Goal: Find specific page/section: Find specific page/section

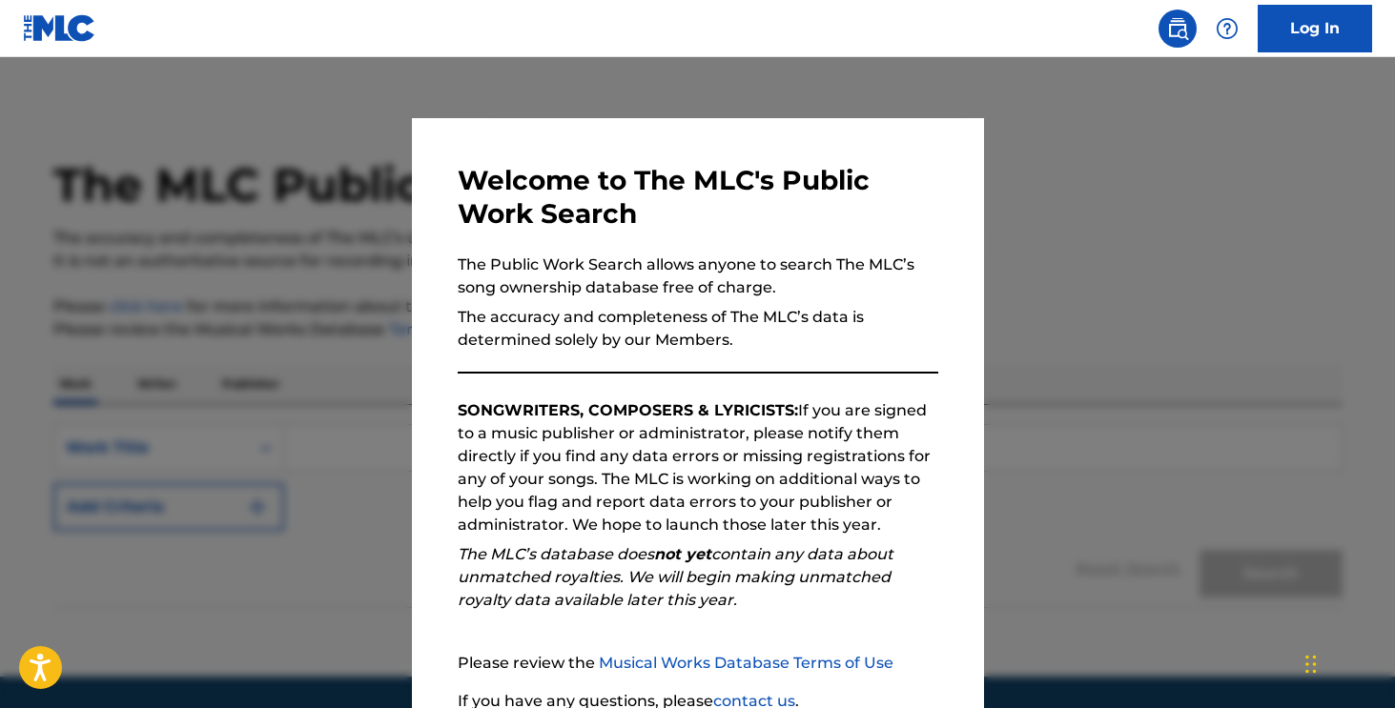
scroll to position [164, 0]
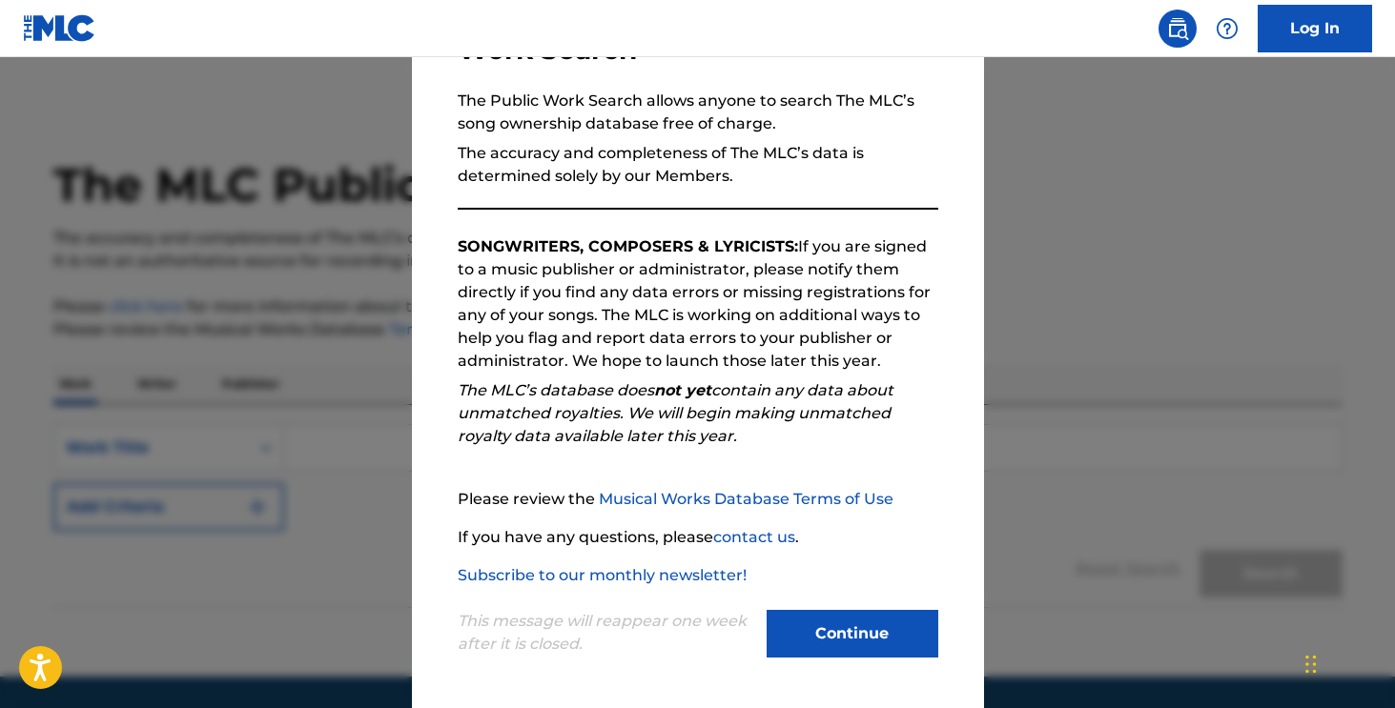
click at [867, 634] on button "Continue" at bounding box center [853, 634] width 172 height 48
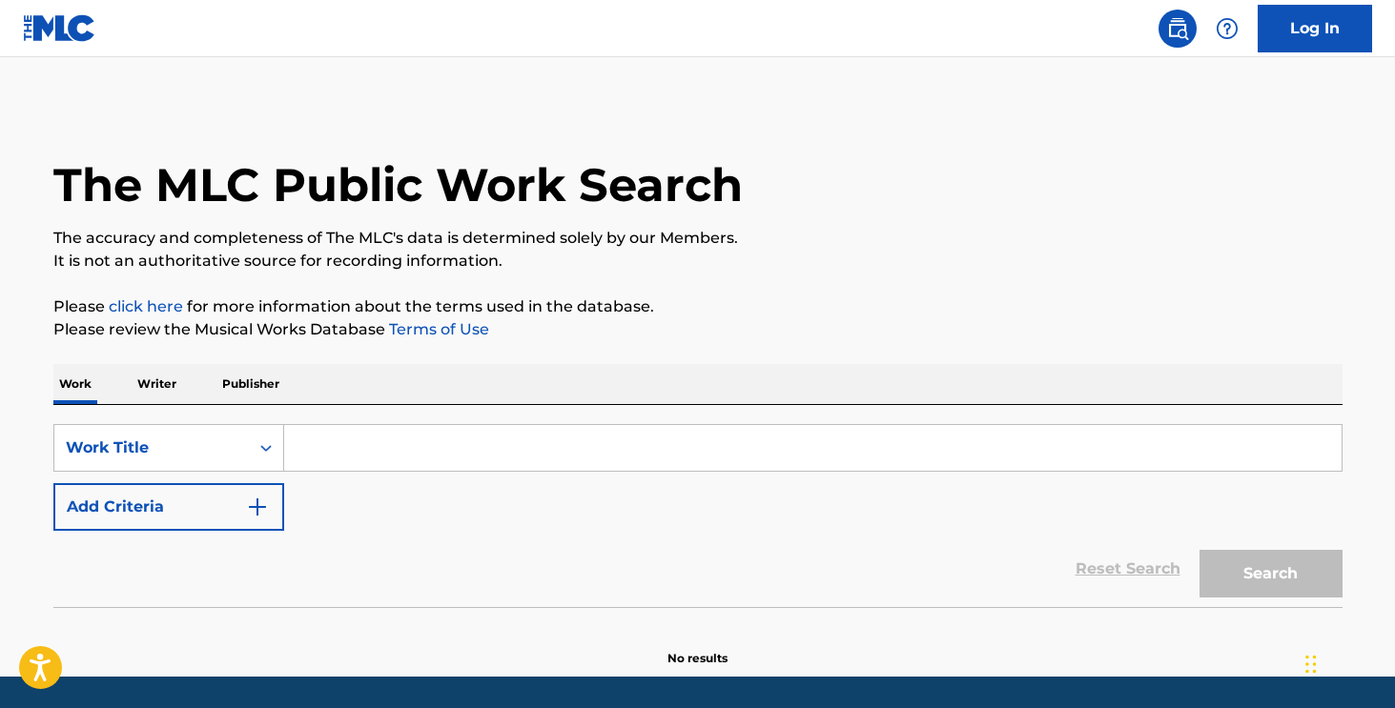
click at [242, 387] on p "Publisher" at bounding box center [250, 384] width 69 height 40
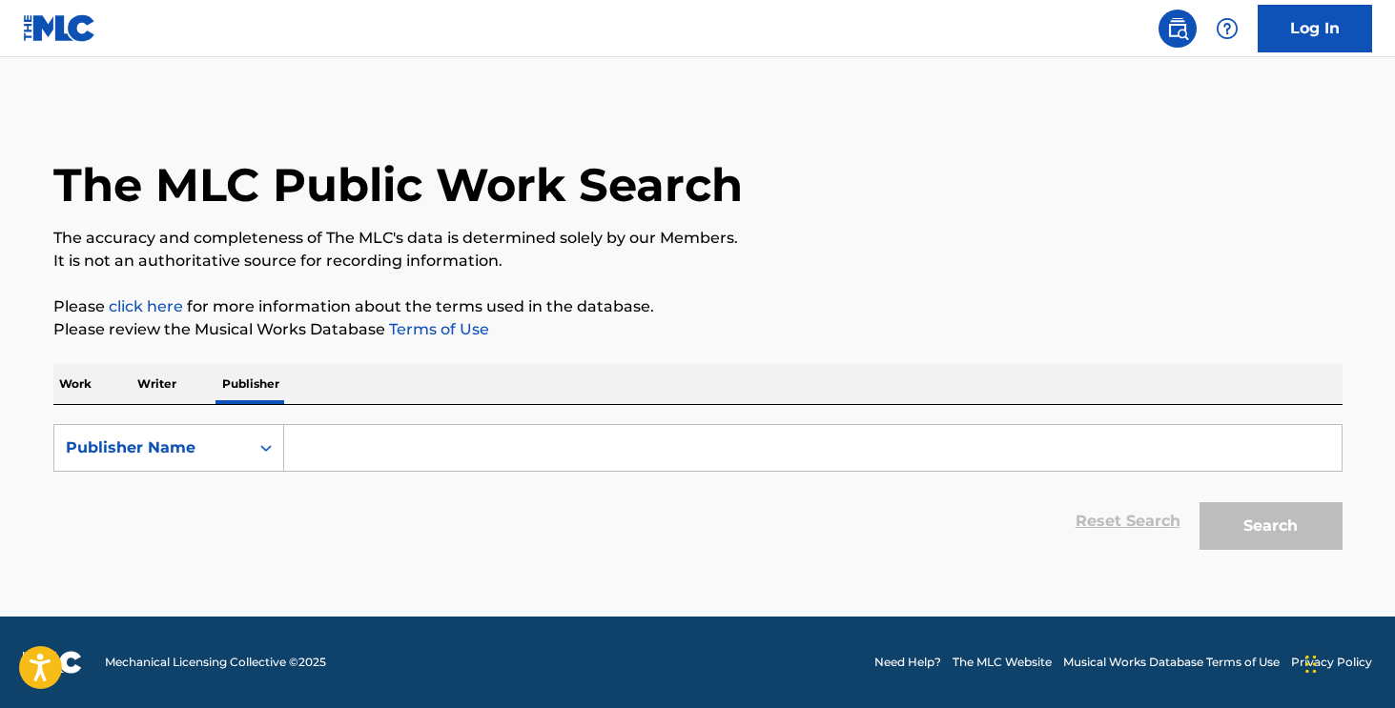
click at [87, 386] on p "Work" at bounding box center [75, 384] width 44 height 40
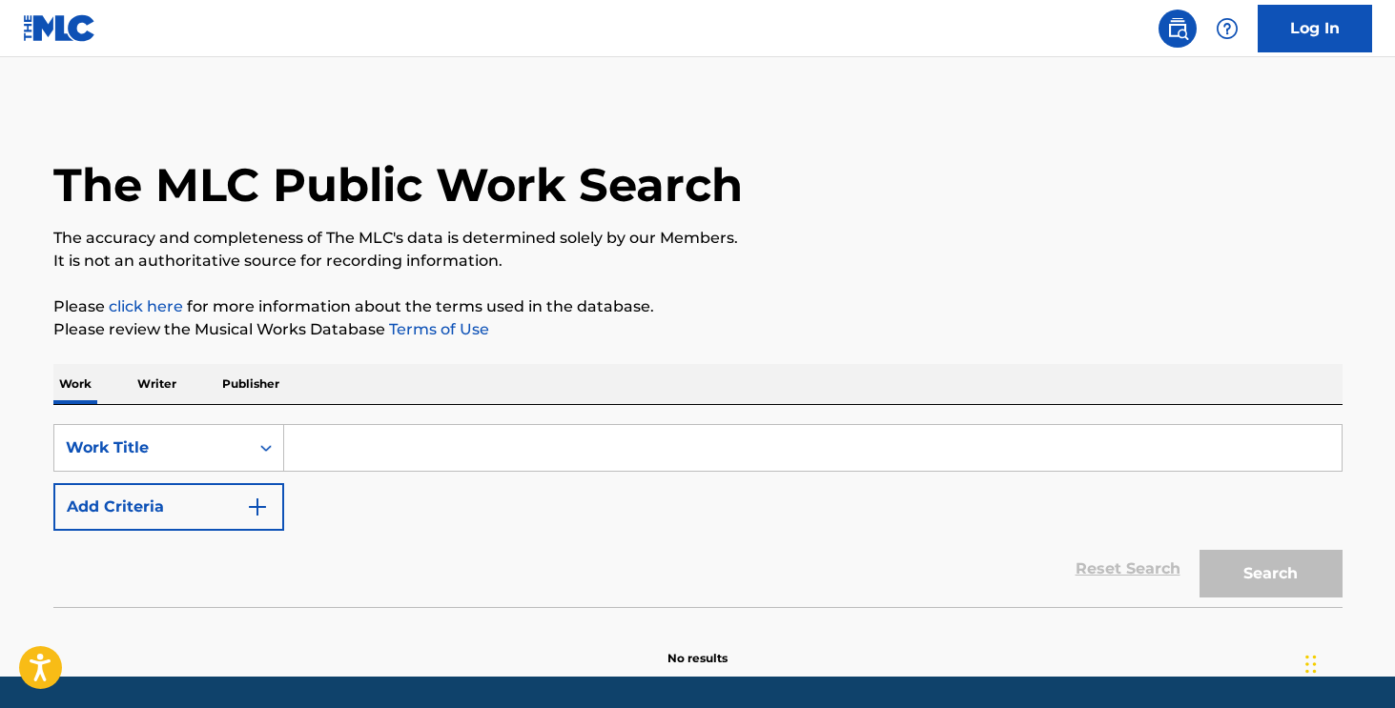
click at [157, 385] on p "Writer" at bounding box center [157, 384] width 51 height 40
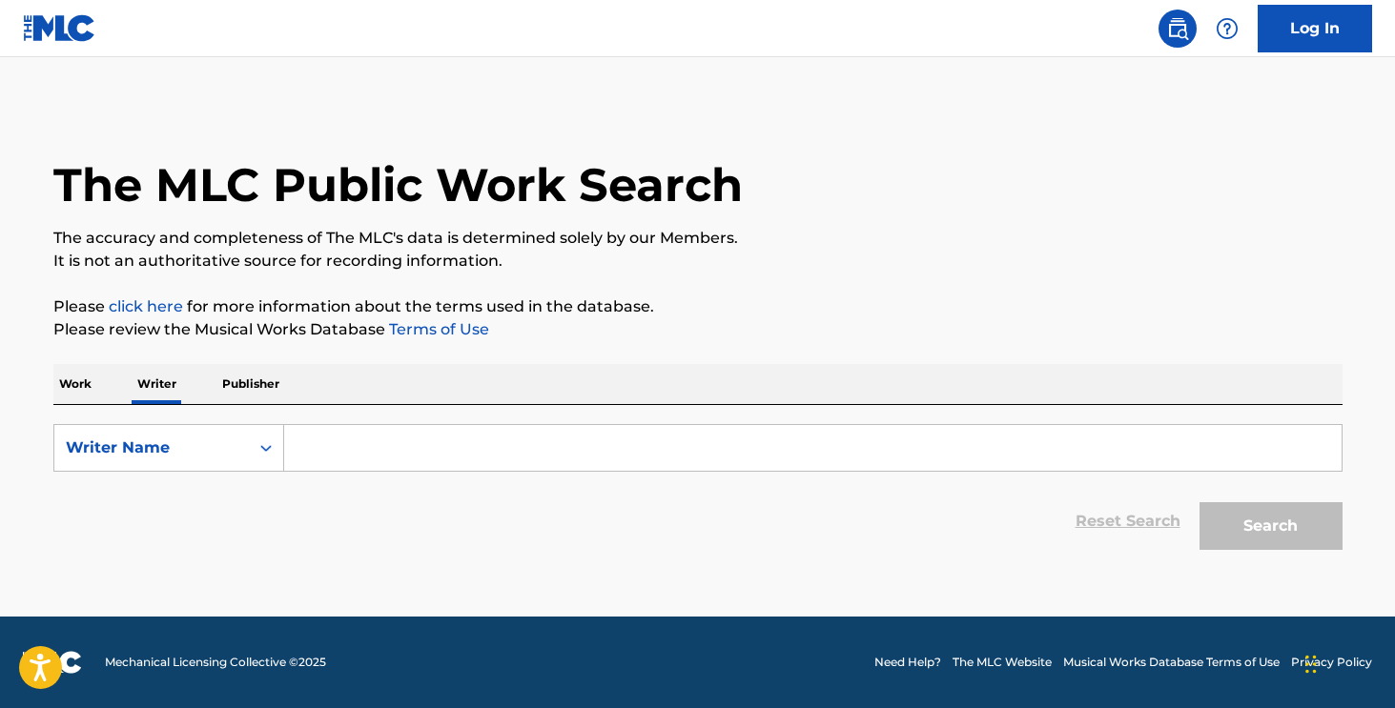
click at [78, 382] on p "Work" at bounding box center [75, 384] width 44 height 40
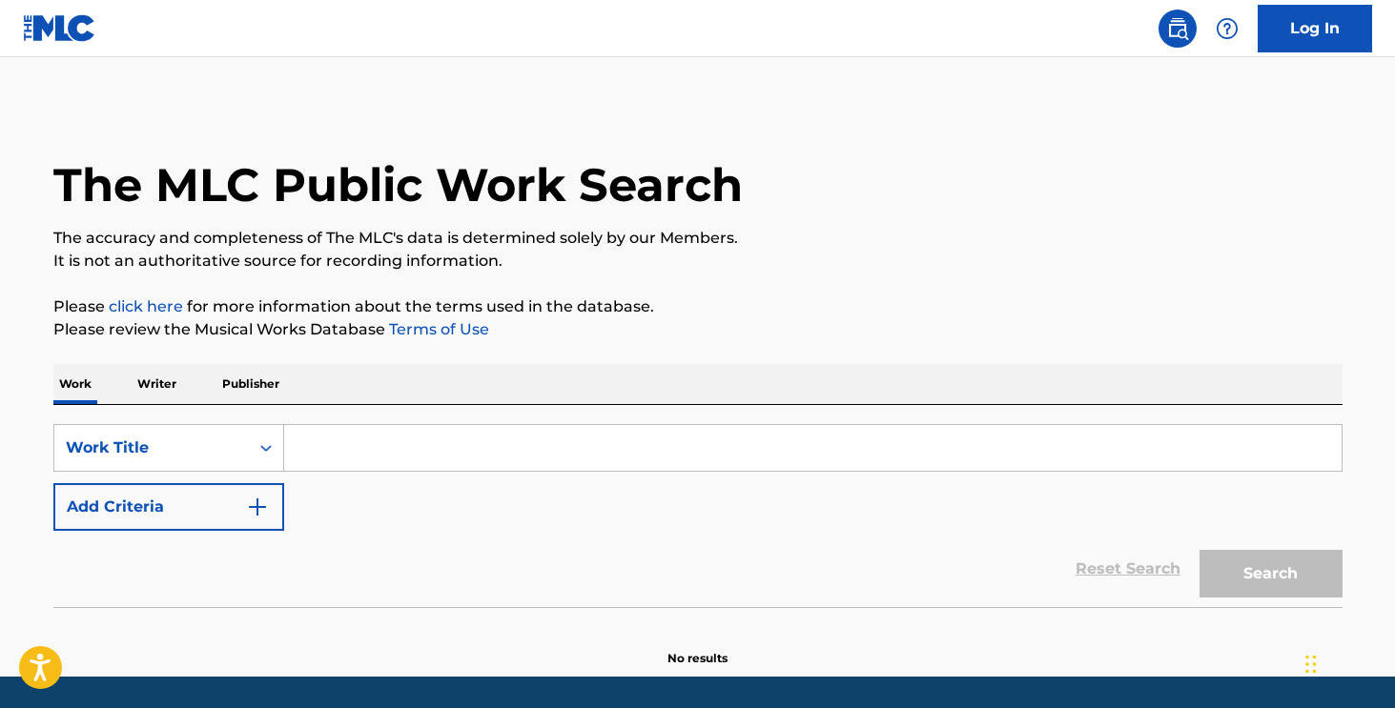
click at [231, 515] on button "Add Criteria" at bounding box center [168, 507] width 231 height 48
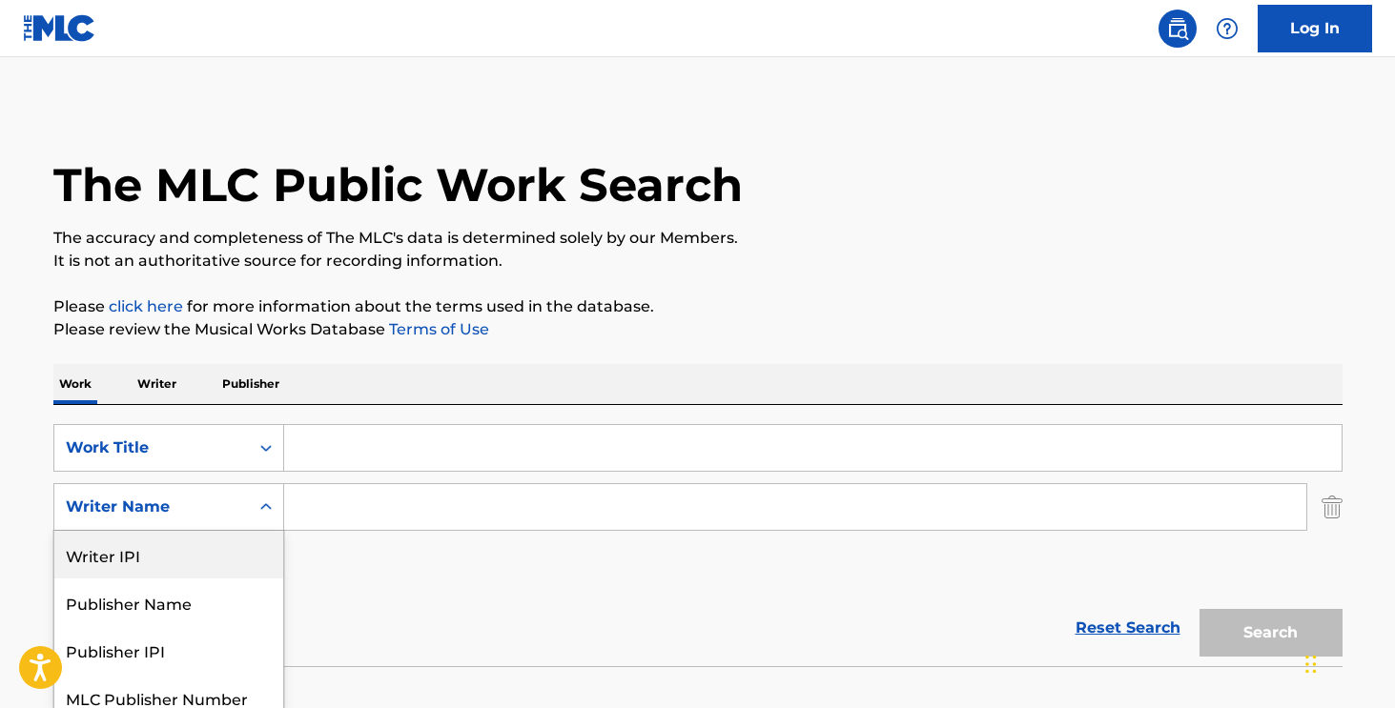
click at [238, 505] on div "Writer IPI, 1 of 5. 5 results available. Use Up and Down to choose options, pre…" at bounding box center [168, 507] width 231 height 48
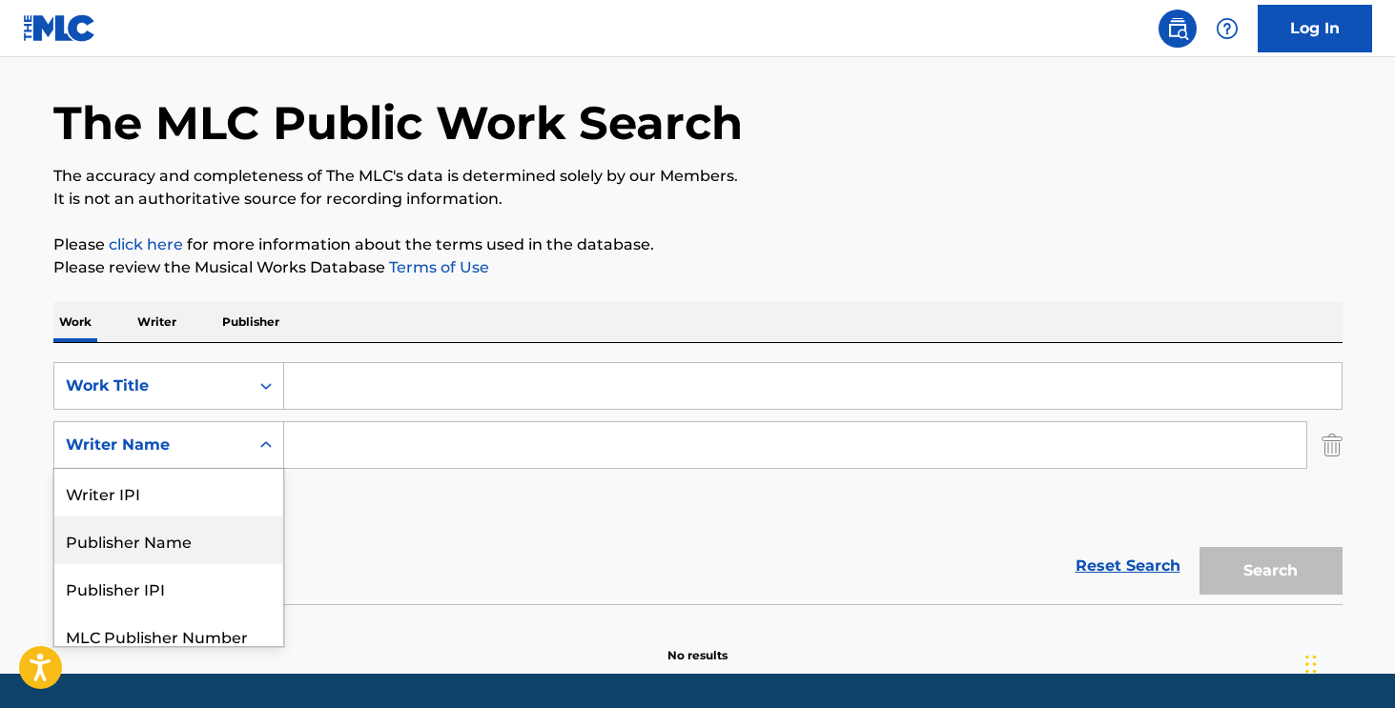
scroll to position [61, 0]
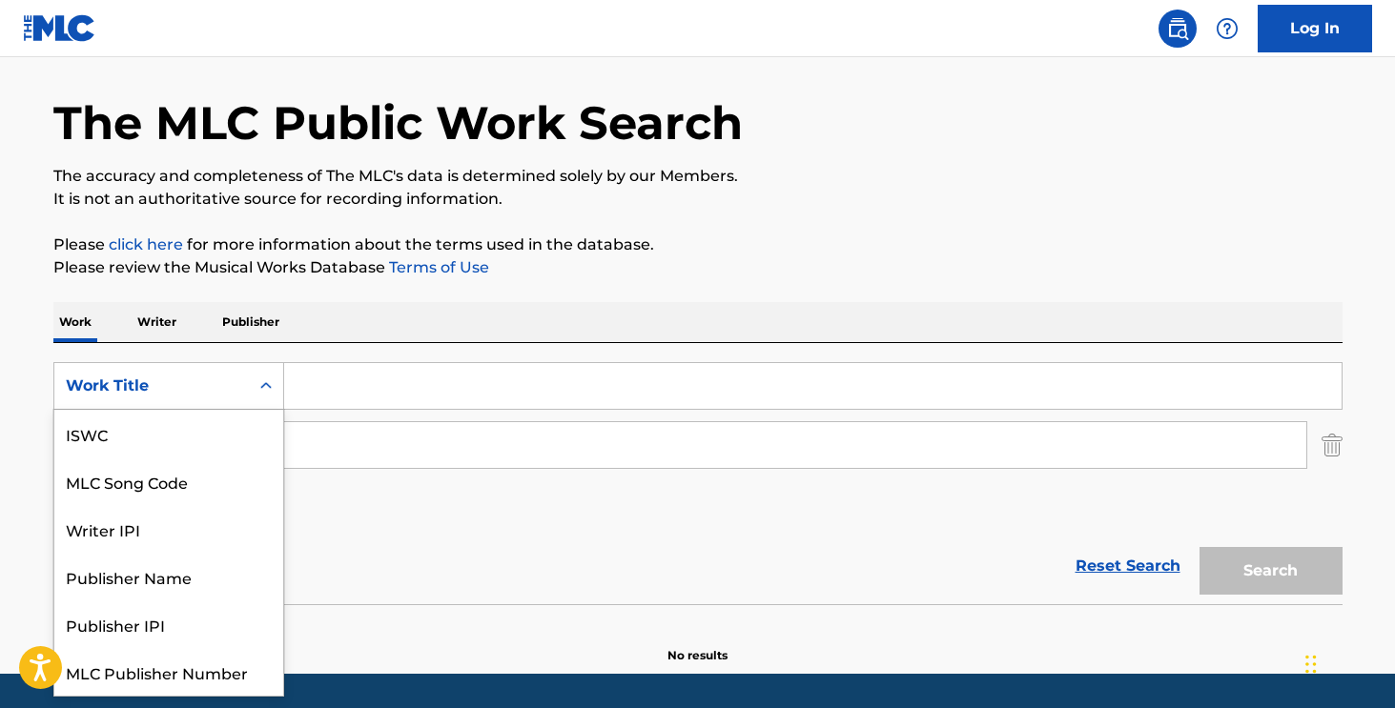
click at [219, 392] on div "Work Title" at bounding box center [152, 386] width 172 height 23
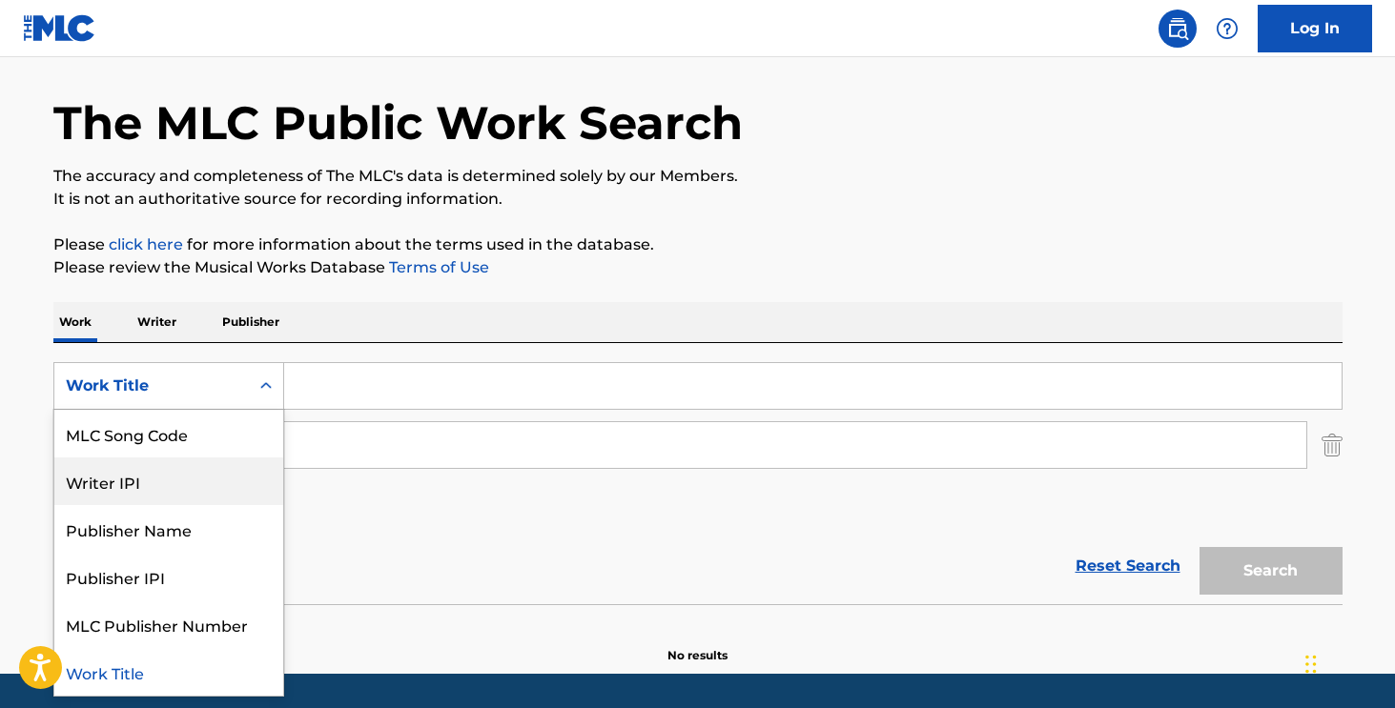
scroll to position [0, 0]
click at [386, 540] on div "Reset Search Search" at bounding box center [697, 566] width 1289 height 76
